Goal: Information Seeking & Learning: Learn about a topic

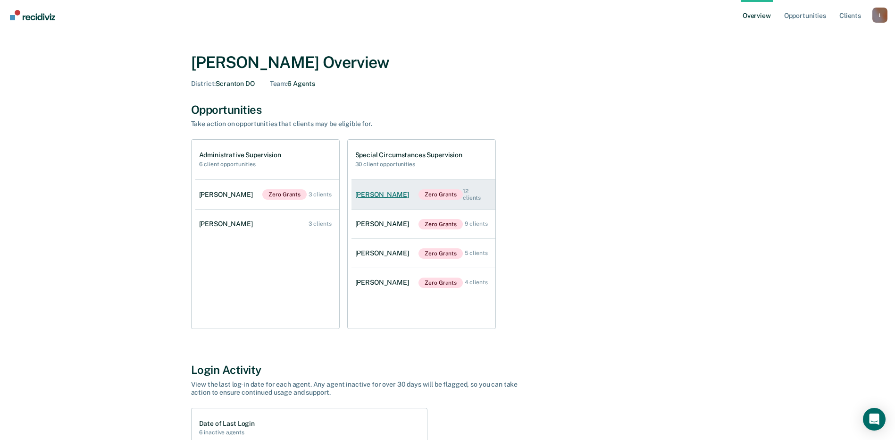
click at [378, 193] on div "[PERSON_NAME]" at bounding box center [384, 195] width 58 height 8
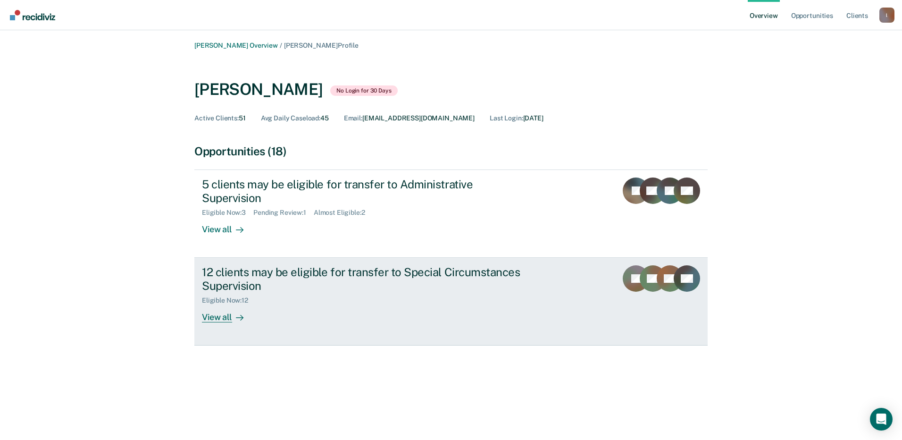
click at [574, 289] on link "12 clients may be eligible for transfer to Special Circumstances Supervision El…" at bounding box center [450, 302] width 513 height 88
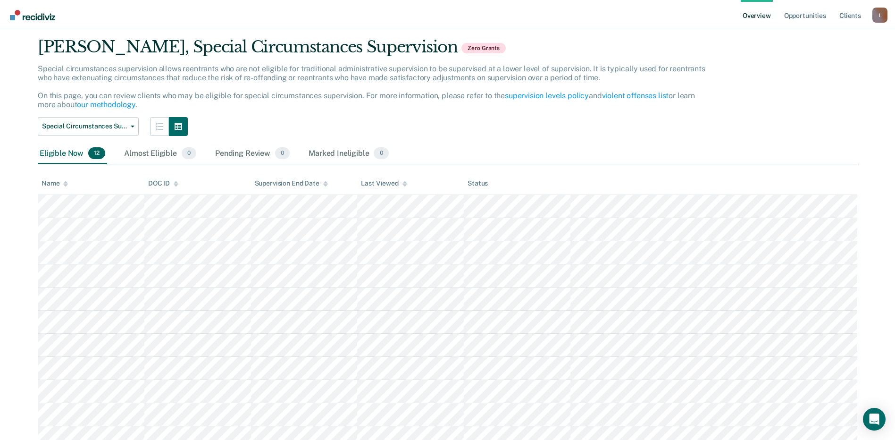
scroll to position [47, 0]
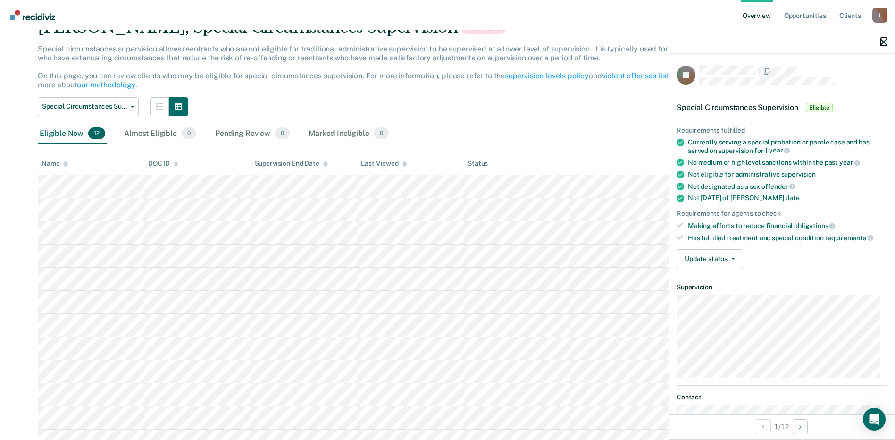
click at [883, 44] on icon "button" at bounding box center [884, 42] width 7 height 7
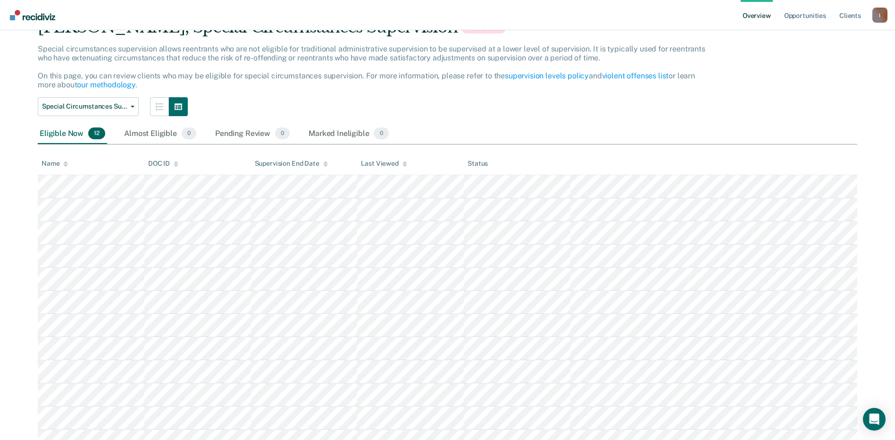
click at [581, 123] on div "[PERSON_NAME], Special Circumstances Supervision Zero Grants Special circumstan…" at bounding box center [448, 234] width 820 height 435
